Goal: Task Accomplishment & Management: Complete application form

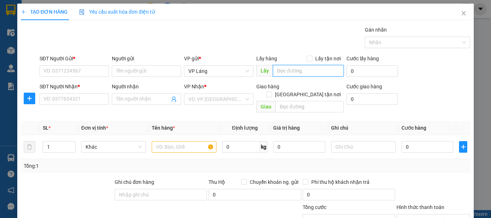
click at [291, 73] on input "text" at bounding box center [308, 70] width 71 height 11
paste input "17 Ngõ 107 [PERSON_NAME], [GEOGRAPHIC_DATA], [GEOGRAPHIC_DATA], [GEOGRAPHIC_DAT…"
type input "17 Ngõ 107 [PERSON_NAME], [GEOGRAPHIC_DATA], [GEOGRAPHIC_DATA], [GEOGRAPHIC_DAT…"
click at [308, 60] on input "Lấy tận nơi" at bounding box center [308, 58] width 5 height 5
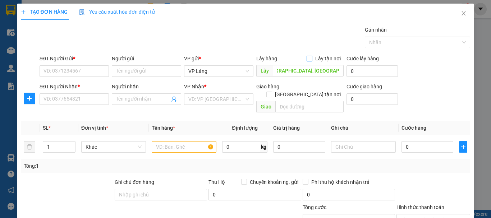
checkbox input "true"
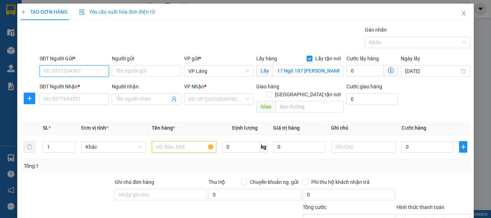
click at [79, 71] on input "SĐT Người Gửi *" at bounding box center [74, 70] width 69 height 11
paste input "0982032887"
type input "0982032887"
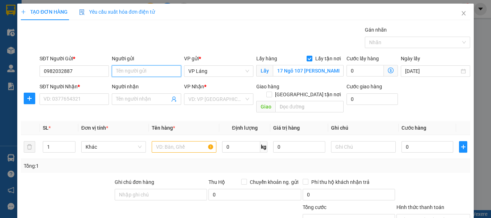
click at [141, 75] on input "Người gửi" at bounding box center [146, 70] width 69 height 11
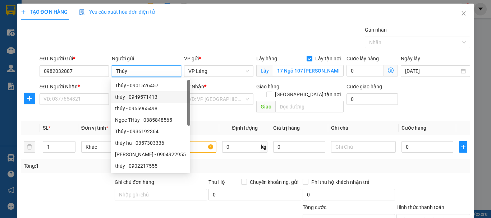
type input "Thúy"
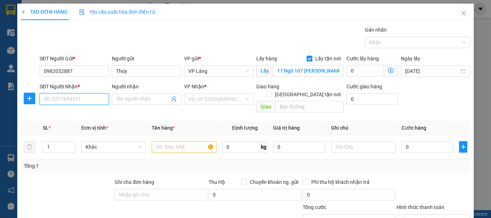
click at [82, 100] on input "SĐT Người Nhận *" at bounding box center [74, 98] width 69 height 11
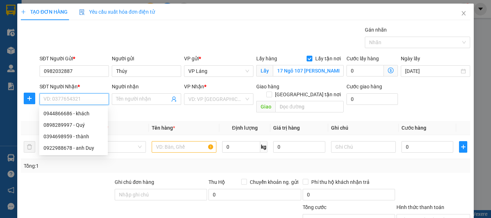
paste input "0982032887"
type input "0982032887"
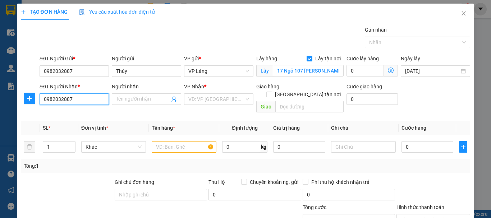
drag, startPoint x: 93, startPoint y: 98, endPoint x: 25, endPoint y: 107, distance: 69.2
click at [25, 107] on div "SĐT Người Nhận * 0982032887 0982032887 Người nhận Tên người nhận VP Nhận * VD: …" at bounding box center [245, 99] width 450 height 33
paste input "078.288.3333"
drag, startPoint x: 63, startPoint y: 101, endPoint x: 85, endPoint y: 101, distance: 23.0
click at [63, 101] on input "078.288.3333" at bounding box center [74, 98] width 69 height 11
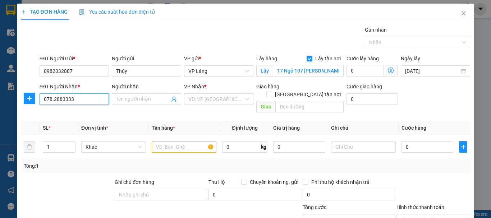
click at [54, 101] on input "078.2883333" at bounding box center [74, 98] width 69 height 11
type input "0782883333"
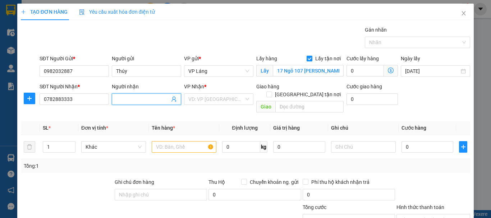
click at [131, 99] on input "Người nhận" at bounding box center [143, 99] width 54 height 8
type input "Sơn auto"
drag, startPoint x: 206, startPoint y: 94, endPoint x: 205, endPoint y: 106, distance: 11.5
click at [205, 106] on div "VP Nhận * VD: VP [GEOGRAPHIC_DATA]" at bounding box center [218, 95] width 69 height 25
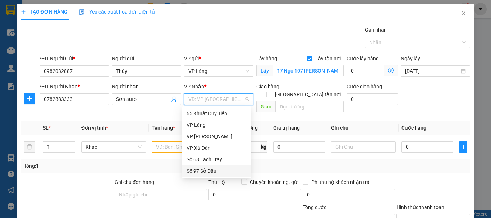
click at [216, 170] on div "Số 97 Sở Dầu" at bounding box center [216, 171] width 60 height 8
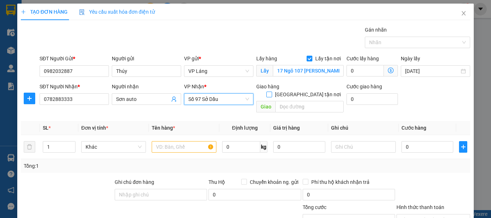
click at [271, 92] on input "[GEOGRAPHIC_DATA] tận nơi" at bounding box center [268, 94] width 5 height 5
checkbox input "true"
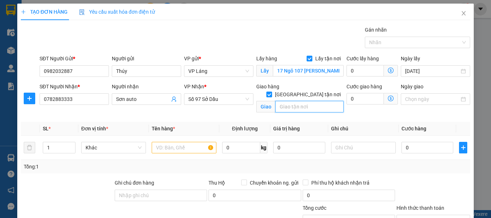
click at [282, 101] on input "text" at bounding box center [309, 106] width 68 height 11
paste input "10 Võ [PERSON_NAME], [PERSON_NAME], [PERSON_NAME], Hải Phòng 180000, [GEOGRAPHI…"
type input "10 Võ [PERSON_NAME], [PERSON_NAME], [PERSON_NAME], Hải Phòng 180000, [GEOGRAPHI…"
click at [388, 69] on icon "dollar-circle" at bounding box center [391, 71] width 6 height 6
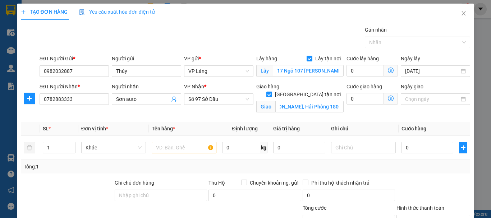
scroll to position [0, 0]
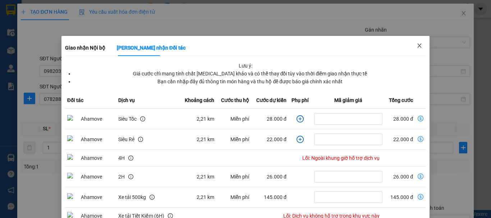
click at [416, 48] on icon "close" at bounding box center [419, 46] width 6 height 6
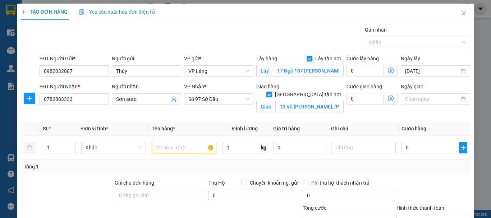
click at [388, 102] on span at bounding box center [391, 98] width 14 height 11
click at [388, 100] on icon "dollar-circle" at bounding box center [391, 99] width 6 height 6
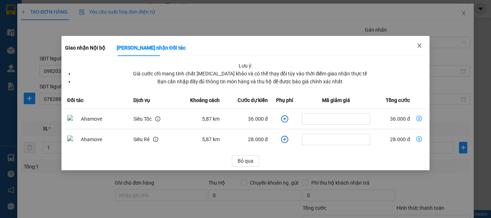
click at [420, 48] on icon "close" at bounding box center [419, 46] width 6 height 6
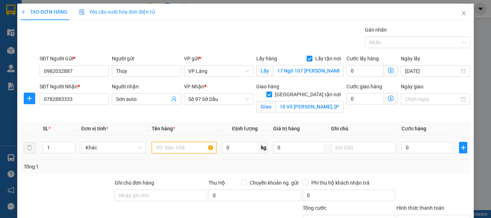
click at [192, 147] on input "text" at bounding box center [184, 147] width 65 height 11
type input "Hộp"
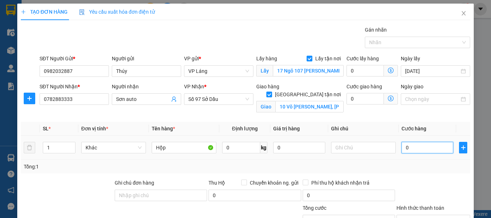
click at [412, 148] on input "0" at bounding box center [427, 147] width 52 height 11
click at [407, 148] on input "0" at bounding box center [427, 147] width 52 height 11
click at [392, 148] on tr "1 Khác Hộp 0 kg 0 0" at bounding box center [245, 148] width 449 height 24
click at [392, 148] on td at bounding box center [363, 148] width 70 height 24
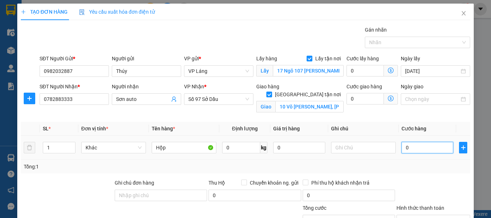
click at [406, 148] on input "0" at bounding box center [427, 147] width 52 height 11
type input "1"
type input "10"
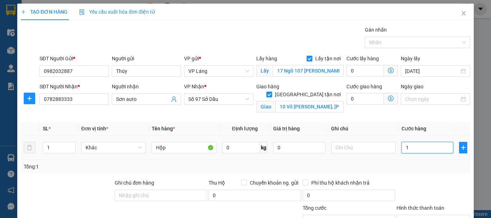
type input "10"
type input "1"
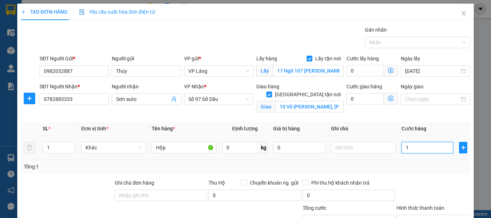
type input "11"
type input "110"
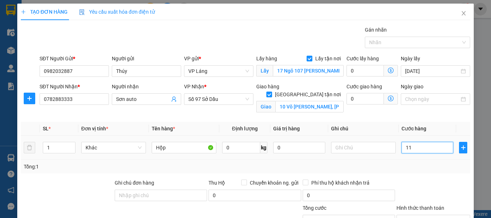
type input "110"
type input "1.100"
type input "11.000"
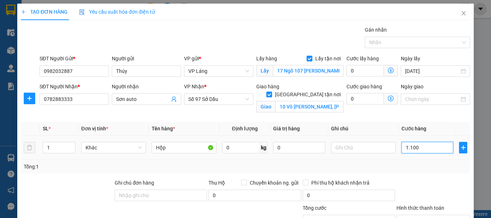
type input "11.000"
type input "110.000"
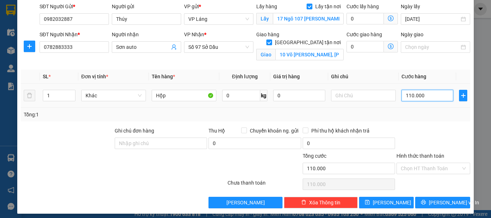
scroll to position [56, 0]
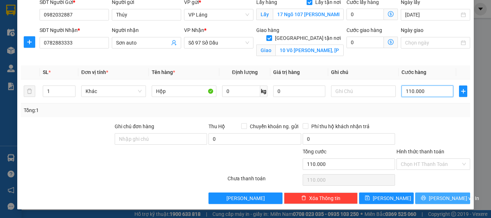
type input "110.000"
click at [433, 200] on span "[PERSON_NAME] và In" at bounding box center [454, 198] width 50 height 8
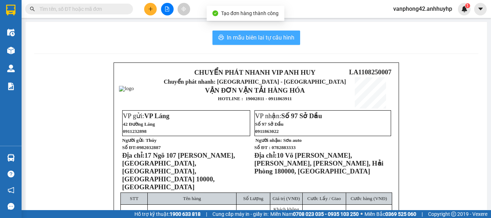
click at [254, 39] on span "In mẫu biên lai tự cấu hình" at bounding box center [261, 37] width 68 height 9
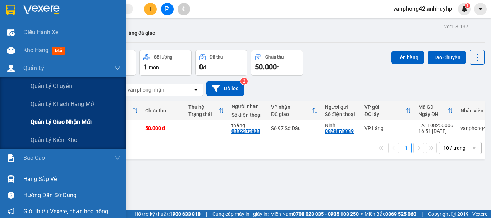
click at [52, 124] on span "Quản lý giao nhận mới" at bounding box center [61, 121] width 61 height 9
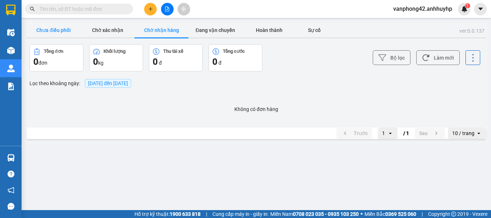
click at [61, 27] on button "Chưa điều phối" at bounding box center [54, 30] width 54 height 14
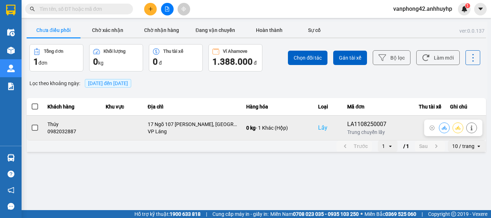
click at [37, 129] on span at bounding box center [35, 128] width 6 height 6
click at [31, 124] on input "checkbox" at bounding box center [31, 124] width 0 height 0
click at [35, 129] on span at bounding box center [35, 128] width 6 height 6
click at [31, 124] on input "checkbox" at bounding box center [31, 124] width 0 height 0
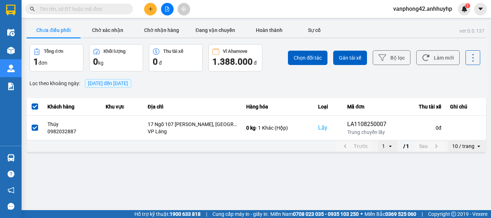
click at [34, 129] on span at bounding box center [35, 128] width 6 height 6
click at [31, 124] on input "checkbox" at bounding box center [31, 124] width 0 height 0
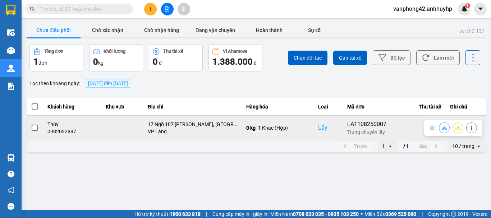
click at [34, 124] on label at bounding box center [35, 128] width 8 height 8
click at [31, 124] on input "checkbox" at bounding box center [31, 124] width 0 height 0
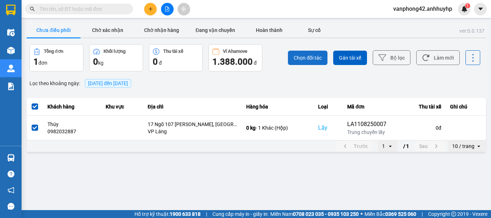
click at [311, 61] on span "Chọn đối tác" at bounding box center [307, 57] width 28 height 7
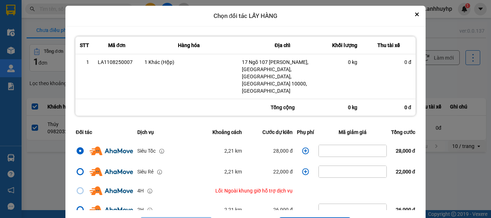
click at [312, 213] on section "Kết quả tìm kiếm ( 0 ) Bộ lọc No Data vanphong42.anhhuyhp 1 Điều hành xe Kho hà…" at bounding box center [245, 109] width 491 height 218
click at [312, 213] on strong "0708 023 035 - 0935 103 250" at bounding box center [326, 214] width 66 height 6
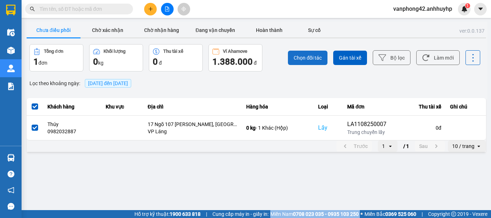
click at [306, 61] on button "Chọn đối tác" at bounding box center [308, 58] width 40 height 14
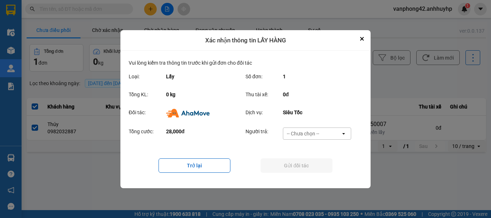
click at [308, 134] on div "-- Chưa chọn --" at bounding box center [303, 133] width 32 height 7
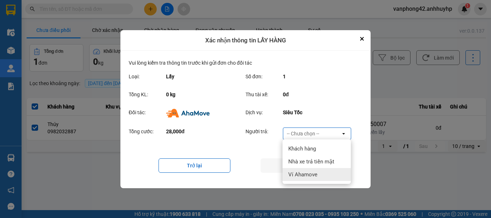
click at [308, 176] on span "Ví Ahamove" at bounding box center [302, 174] width 29 height 7
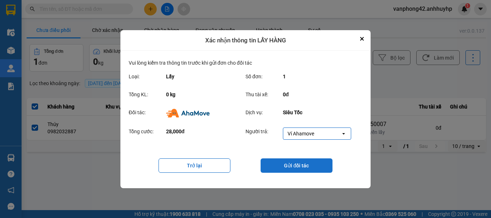
click at [307, 165] on button "Gửi đối tác" at bounding box center [296, 165] width 72 height 14
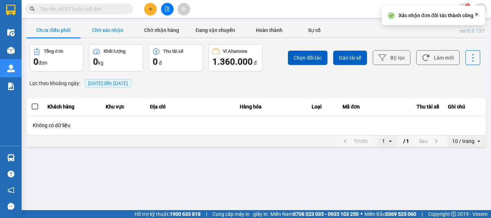
click at [95, 27] on button "Chờ xác nhận" at bounding box center [107, 30] width 54 height 14
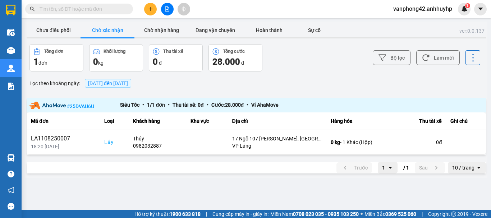
click at [95, 27] on button "Chờ xác nhận" at bounding box center [107, 30] width 54 height 14
click at [156, 27] on button "Chờ nhận hàng" at bounding box center [161, 30] width 54 height 14
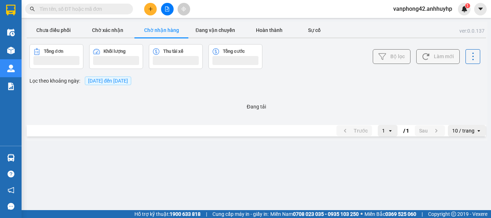
click at [156, 27] on button "Chờ nhận hàng" at bounding box center [161, 30] width 54 height 14
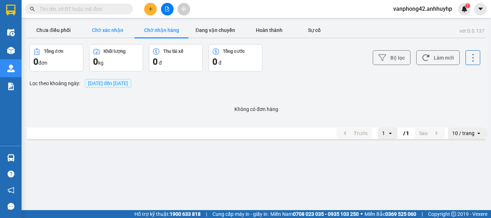
click at [124, 28] on button "Chờ xác nhận" at bounding box center [107, 30] width 54 height 14
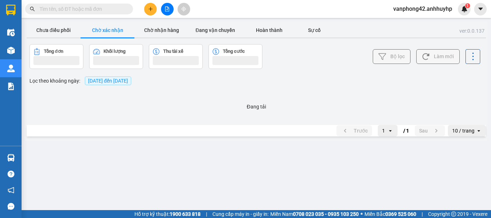
click at [124, 28] on button "Chờ xác nhận" at bounding box center [107, 30] width 54 height 14
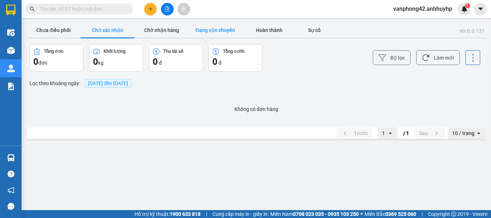
click at [212, 31] on button "Đang vận chuyển" at bounding box center [215, 30] width 54 height 14
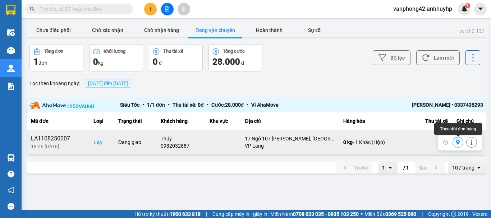
click at [454, 143] on button at bounding box center [458, 142] width 10 height 13
